Goal: Information Seeking & Learning: Learn about a topic

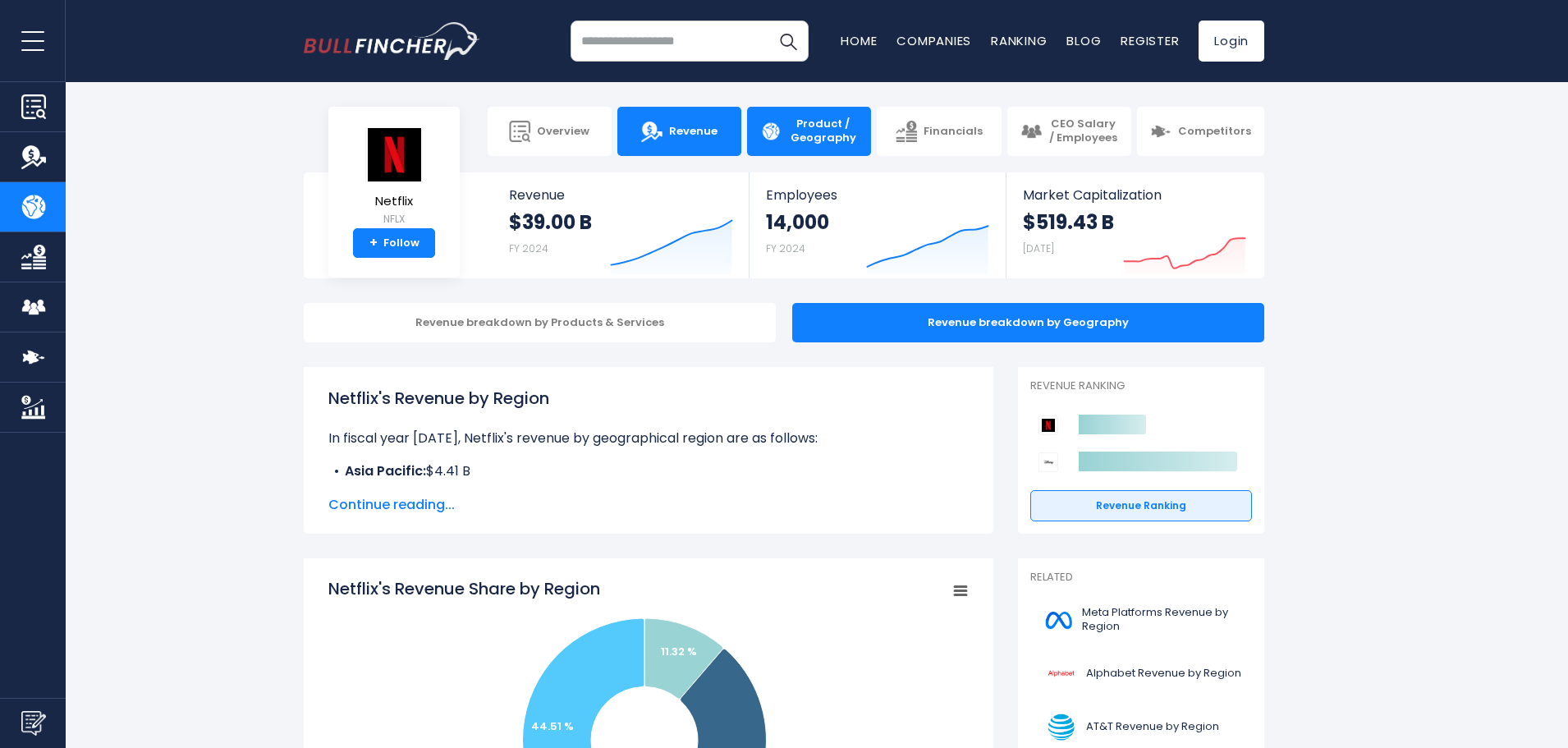
click at [697, 130] on span "Revenue" at bounding box center [693, 131] width 49 height 14
click at [688, 131] on span "Revenue" at bounding box center [693, 131] width 49 height 14
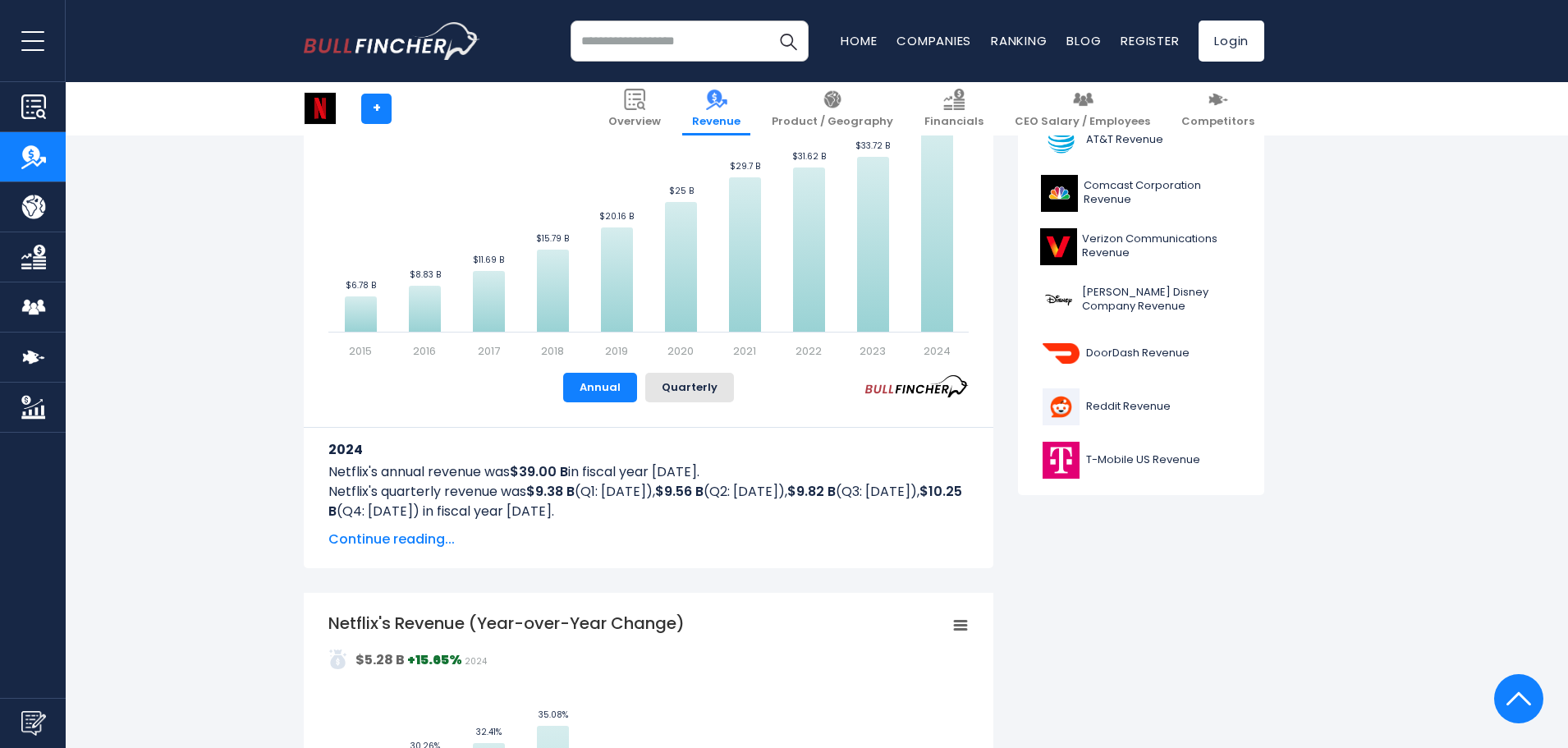
scroll to position [493, 0]
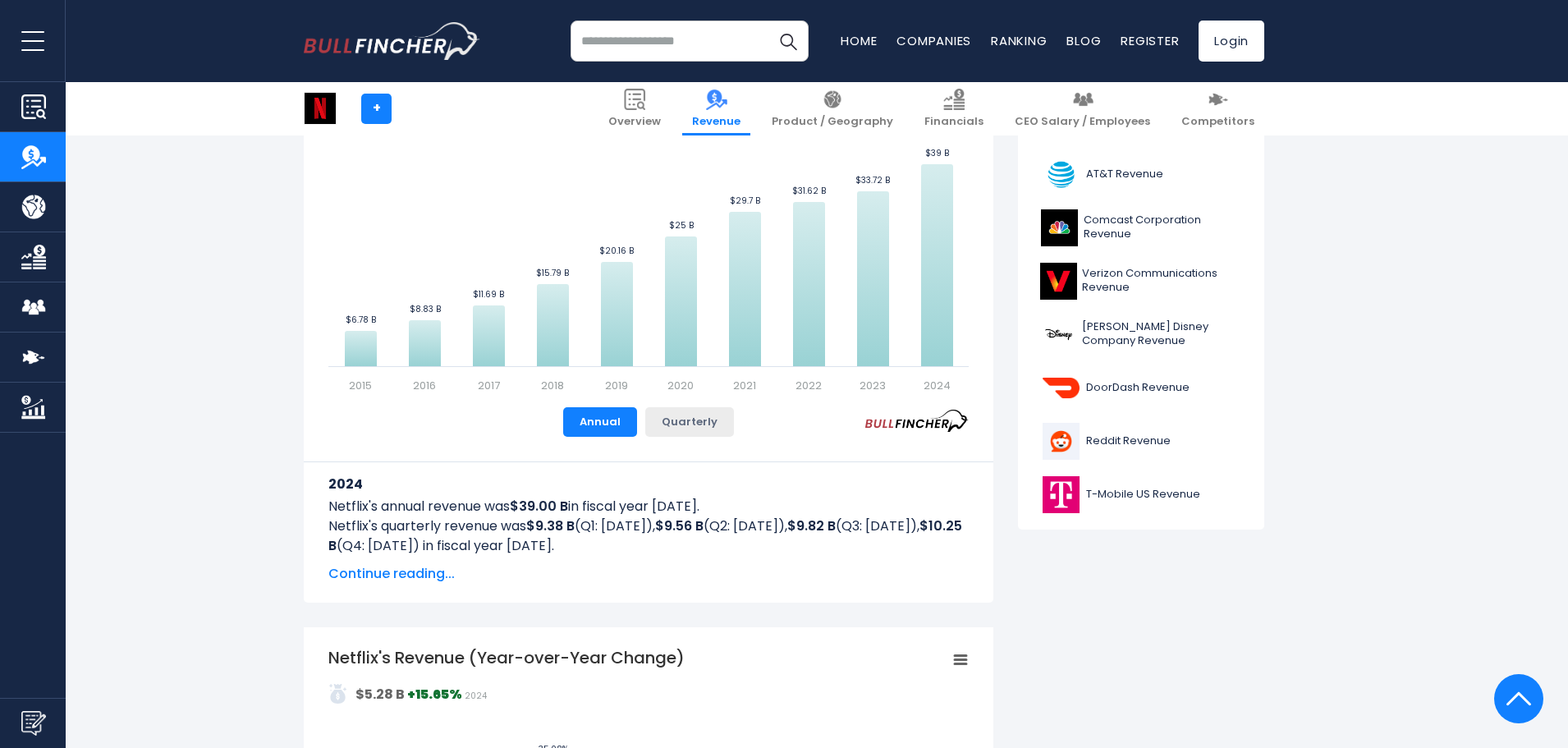
click at [693, 409] on button "Quarterly" at bounding box center [689, 422] width 88 height 29
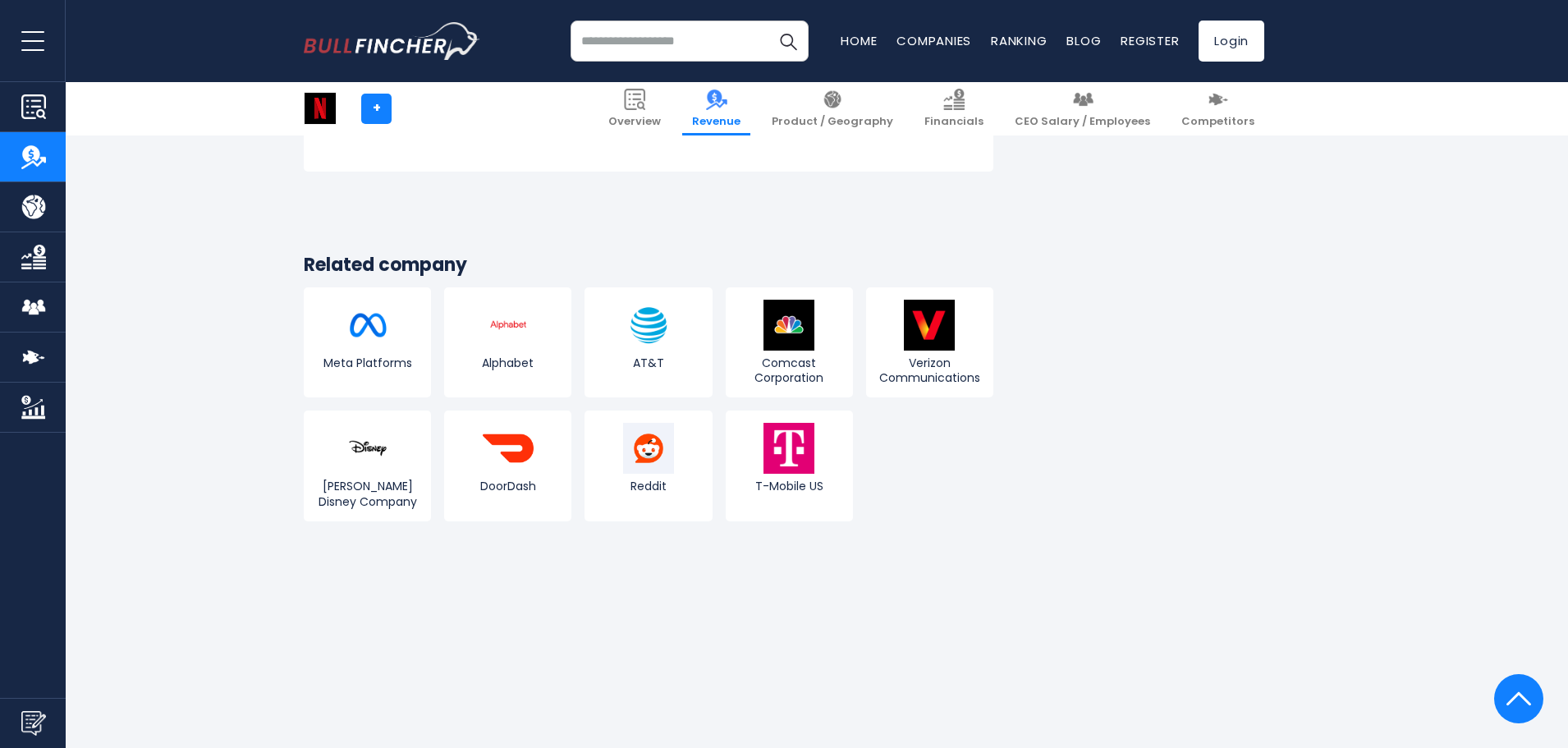
scroll to position [4515, 0]
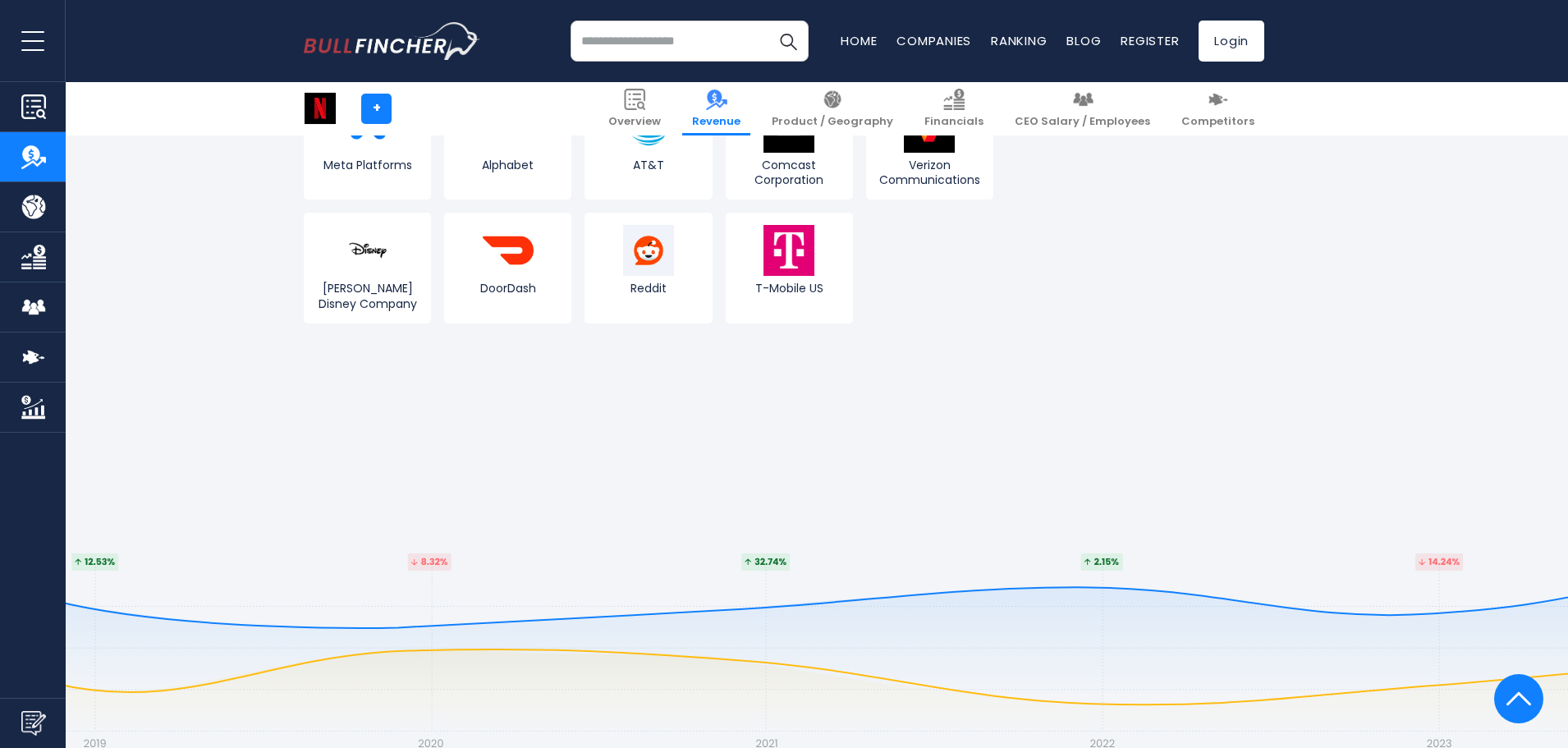
click at [49, 258] on link "Financials" at bounding box center [32, 257] width 65 height 50
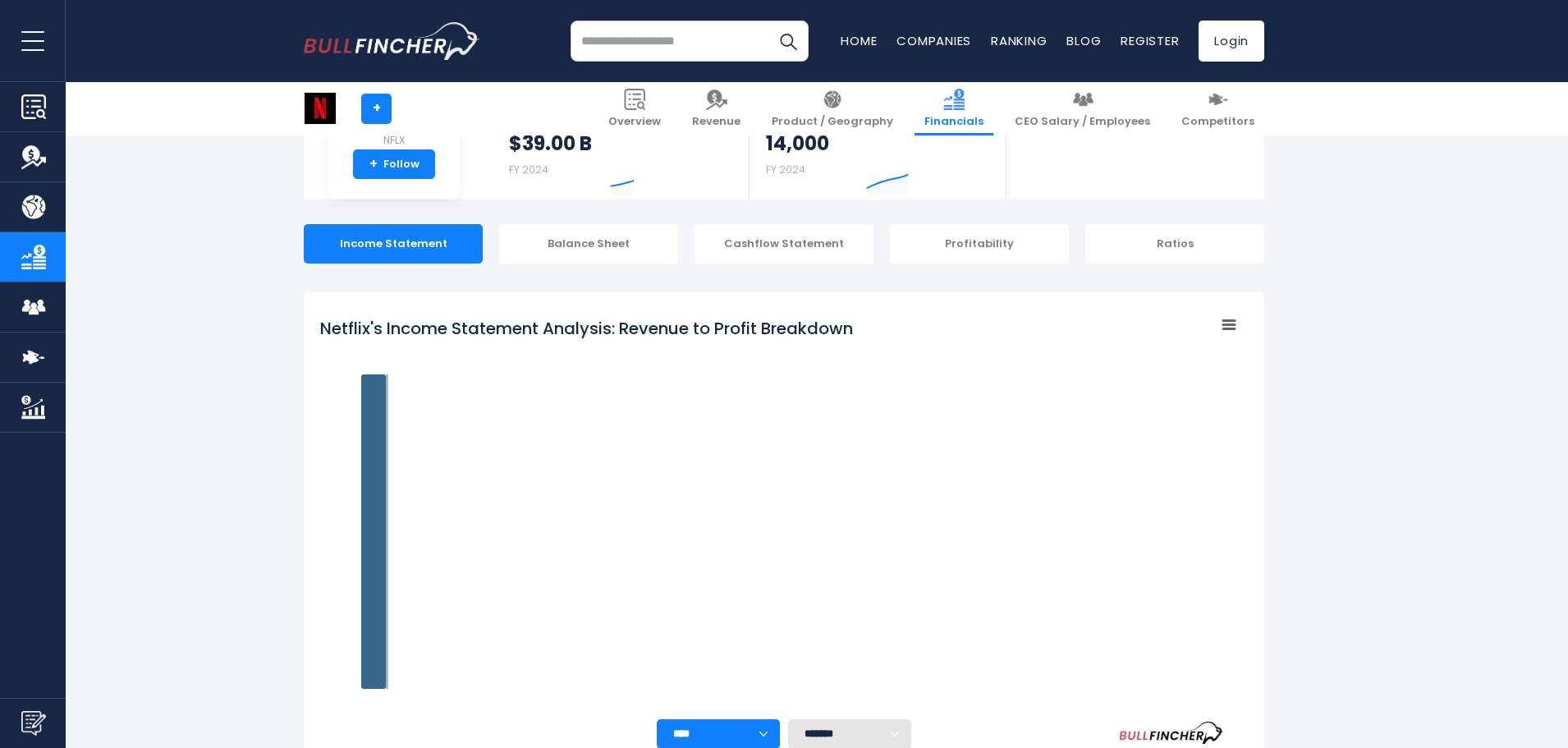
scroll to position [232, 0]
